Goal: Information Seeking & Learning: Get advice/opinions

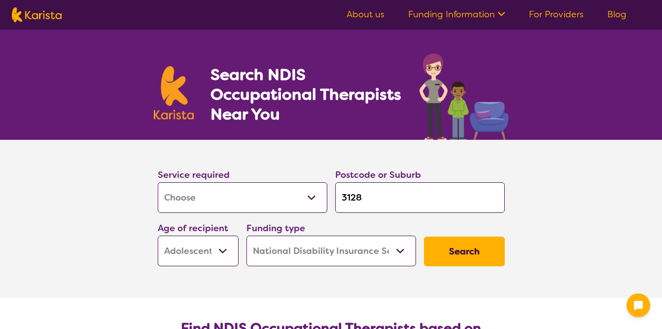
select select "[MEDICAL_DATA]"
select select "AS"
select select "NDIS"
select select "[MEDICAL_DATA]"
select select "AS"
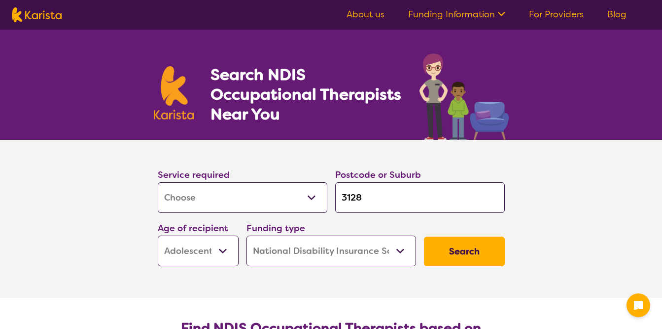
select select "NDIS"
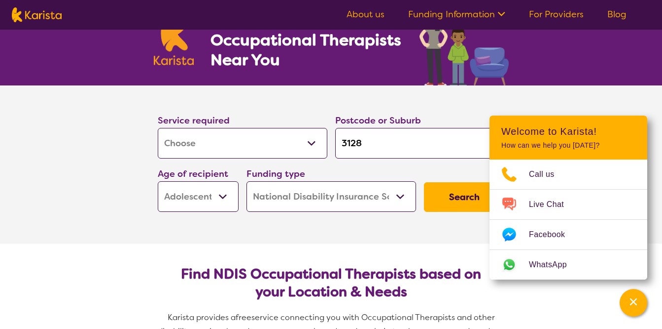
scroll to position [63, 0]
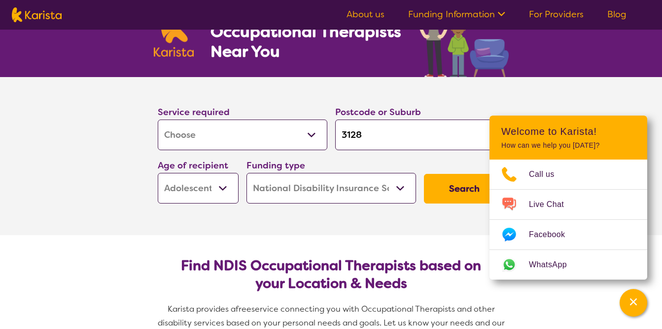
click at [391, 139] on input "3128" at bounding box center [420, 134] width 170 height 31
type input "312"
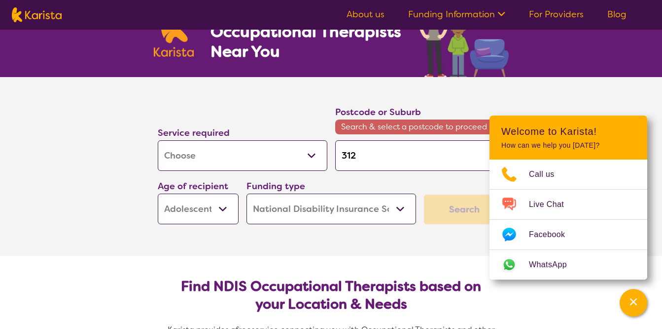
type input "31"
type input "3"
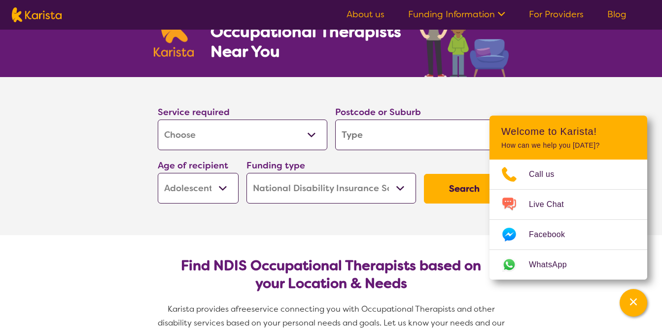
type input "3"
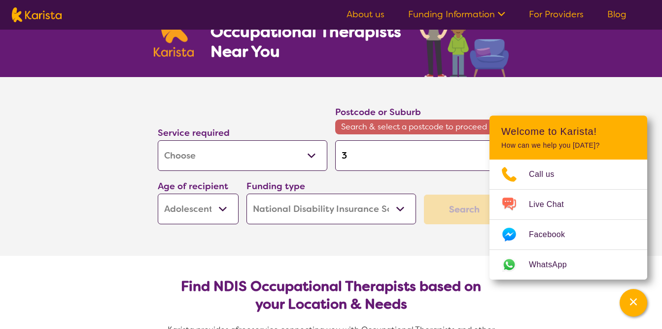
type input "33"
type input "333"
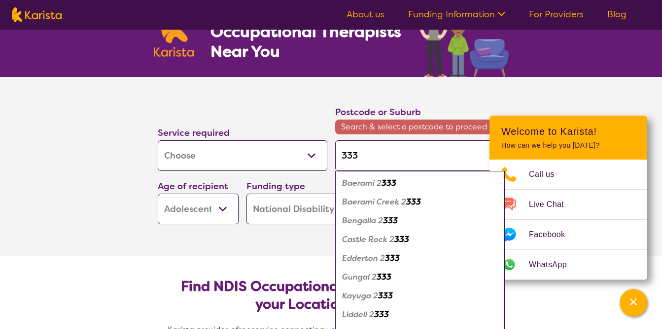
type input "3337"
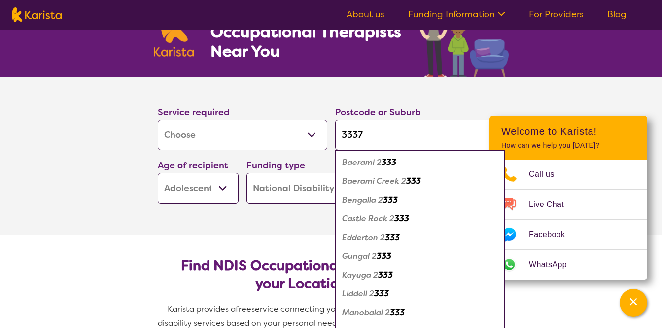
click button "Search" at bounding box center [464, 189] width 81 height 30
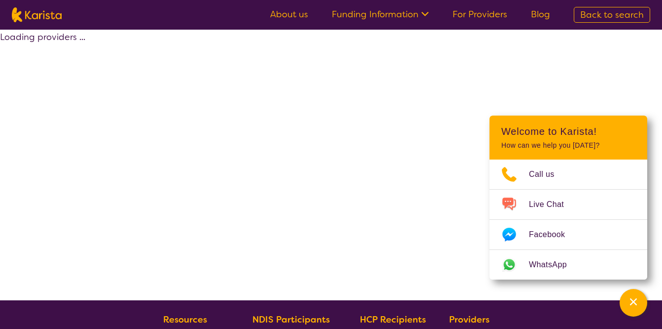
select select "by_score"
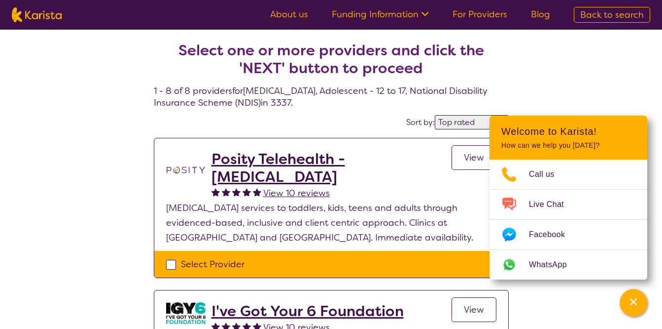
select select "[MEDICAL_DATA]"
select select "AS"
select select "NDIS"
select select "[MEDICAL_DATA]"
select select "AS"
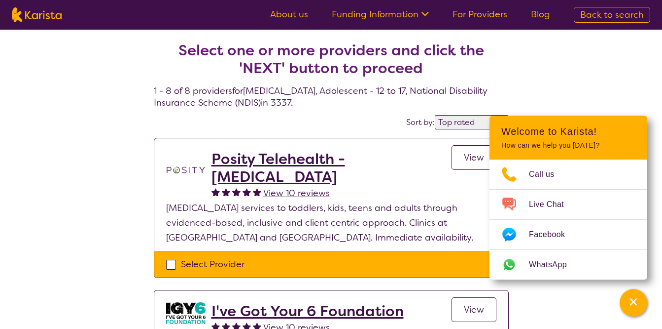
select select "NDIS"
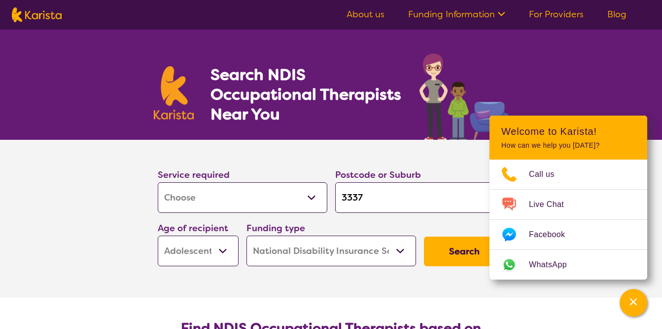
scroll to position [63, 0]
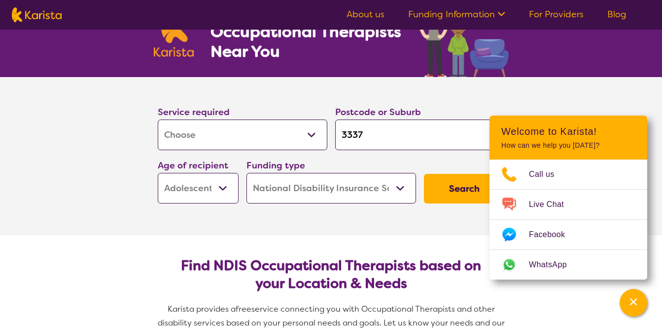
click at [412, 128] on input "3337" at bounding box center [420, 134] width 170 height 31
type input "3337"
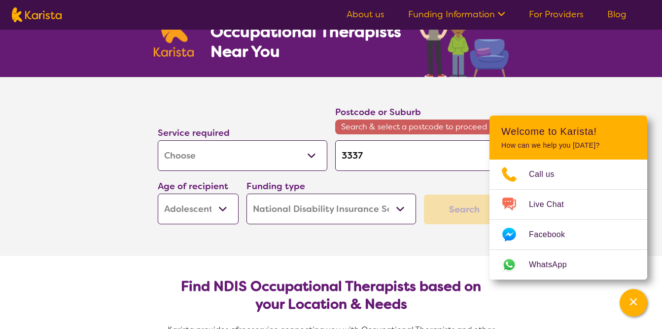
type input "3337 m"
type input "3337"
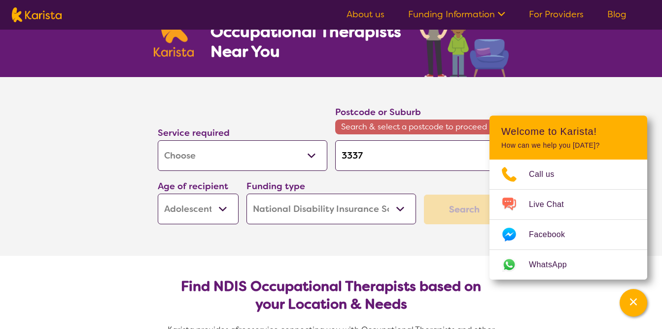
type input "3337"
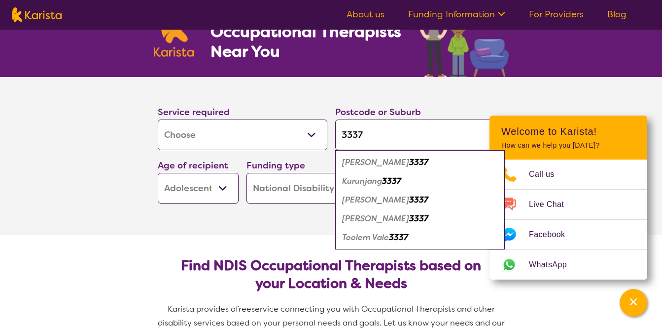
click at [409, 221] on em "3337" at bounding box center [418, 218] width 19 height 10
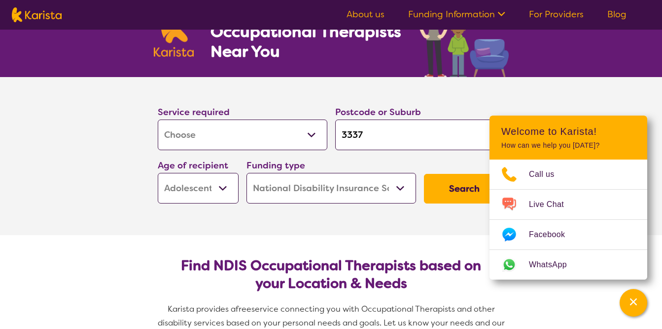
click at [217, 191] on select "Early Childhood - 0 to 9 Child - 10 to 11 Adolescent - 12 to 17 Adult - 18 to 6…" at bounding box center [198, 188] width 81 height 31
click at [158, 173] on select "Early Childhood - 0 to 9 Child - 10 to 11 Adolescent - 12 to 17 Adult - 18 to 6…" at bounding box center [198, 188] width 81 height 31
click at [445, 189] on button "Search" at bounding box center [464, 189] width 81 height 30
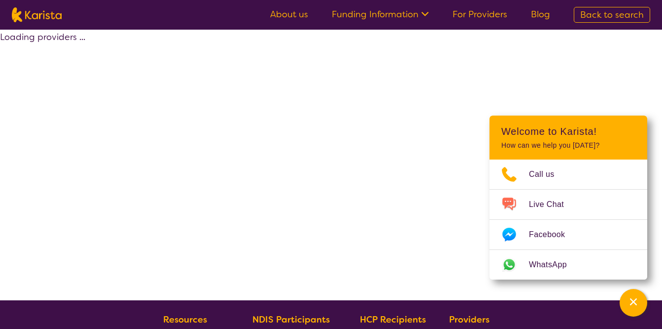
select select "by_score"
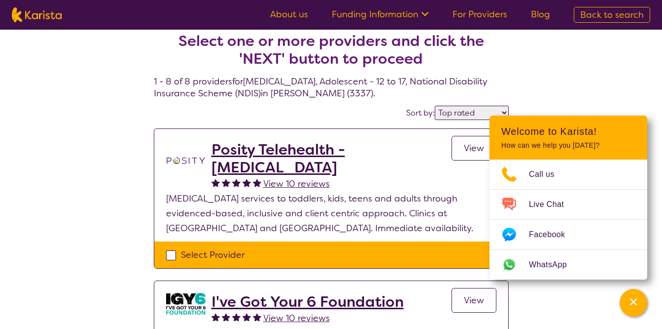
scroll to position [55, 0]
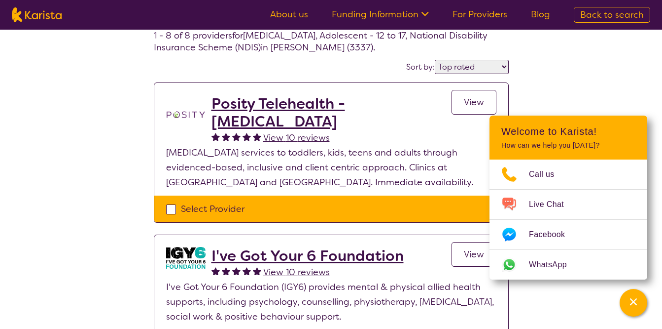
click at [294, 104] on h2 "Posity Telehealth - [MEDICAL_DATA]" at bounding box center [332, 113] width 240 height 36
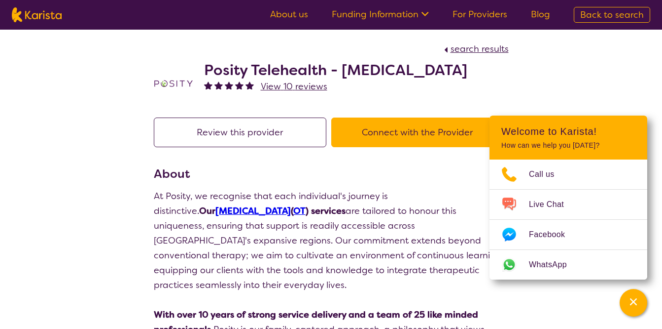
click at [346, 132] on button "Connect with the Provider" at bounding box center [417, 132] width 173 height 30
select select "by_score"
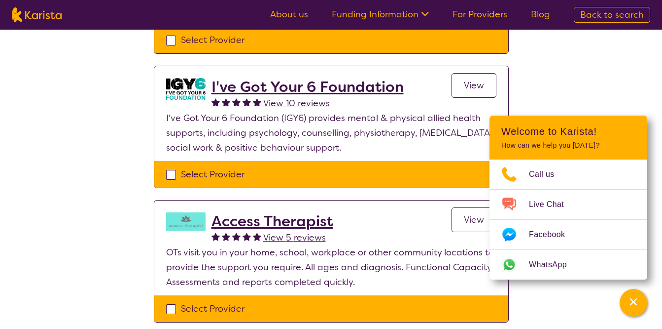
scroll to position [225, 0]
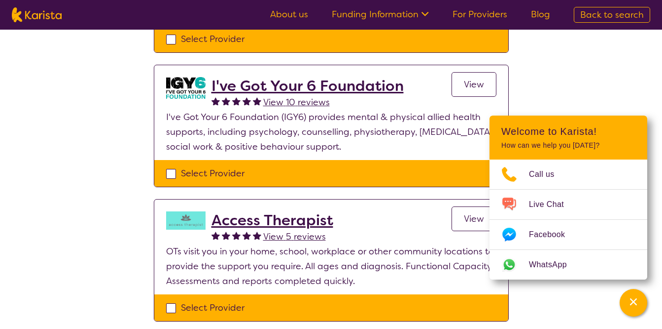
click at [289, 89] on h2 "I've Got Your 6 Foundation" at bounding box center [308, 86] width 192 height 18
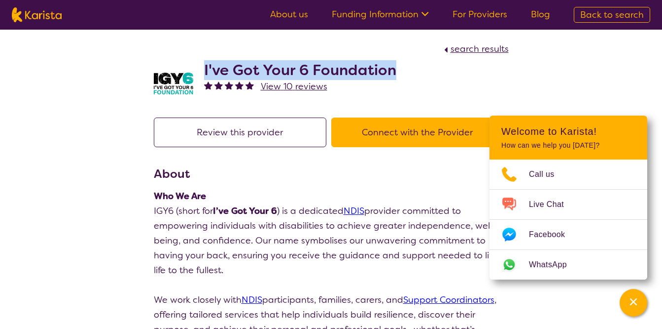
drag, startPoint x: 203, startPoint y: 66, endPoint x: 395, endPoint y: 60, distance: 192.0
click at [395, 60] on div "I've Got Your 6 Foundation View 10 reviews" at bounding box center [331, 80] width 355 height 49
copy h2 "I've Got Your 6 Foundation"
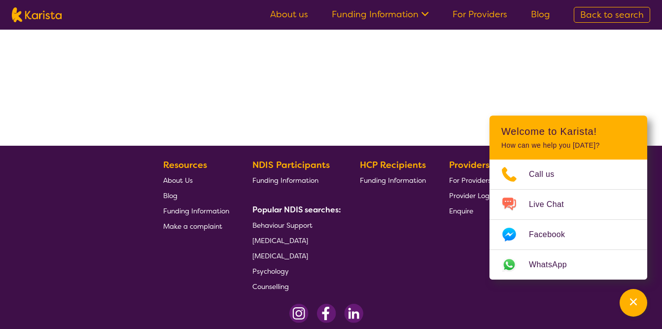
select select "by_score"
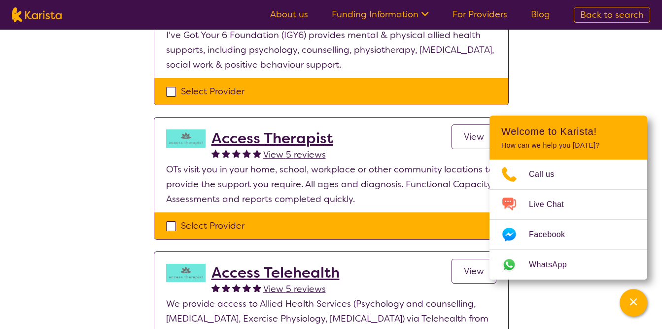
scroll to position [306, 0]
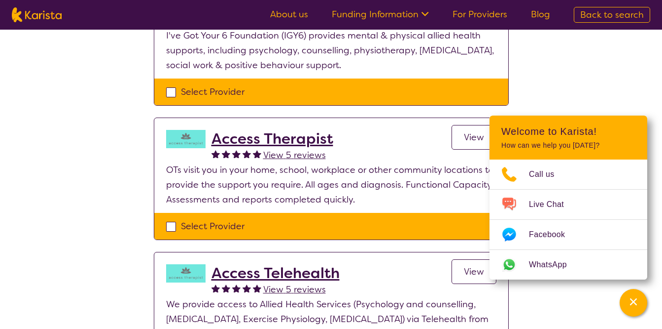
click at [279, 137] on h2 "Access Therapist" at bounding box center [273, 139] width 122 height 18
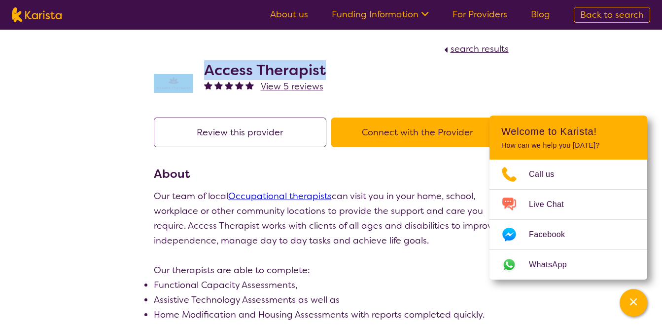
drag, startPoint x: 326, startPoint y: 74, endPoint x: 186, endPoint y: 86, distance: 140.1
click at [186, 86] on div "Access Therapist View 5 reviews" at bounding box center [331, 80] width 355 height 49
copy div "Access Therapist"
